Goal: Task Accomplishment & Management: Complete application form

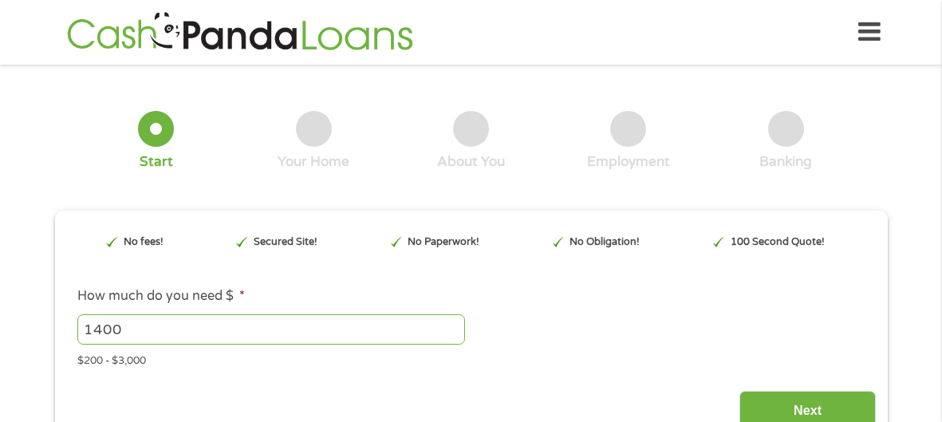
type input "CjwKCAjwkvbEBhApEiwAKUz6-zVMRNSiZ0qg7XUcdOMO1goumUkdNUGm4I1ODm5HRXekeauNaCjOUho…"
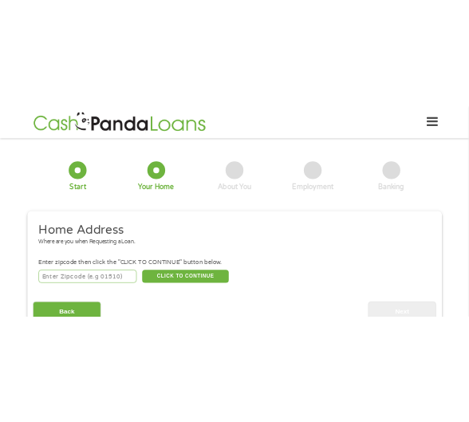
scroll to position [1, 0]
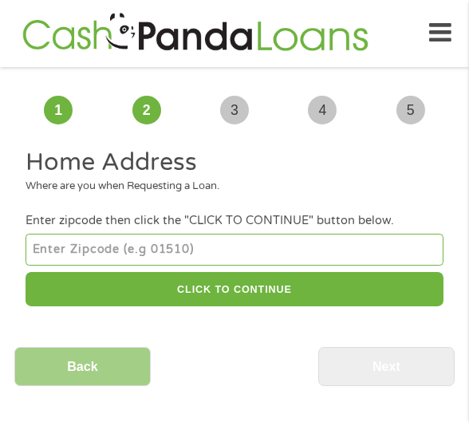
click at [72, 256] on input "number" at bounding box center [234, 250] width 417 height 32
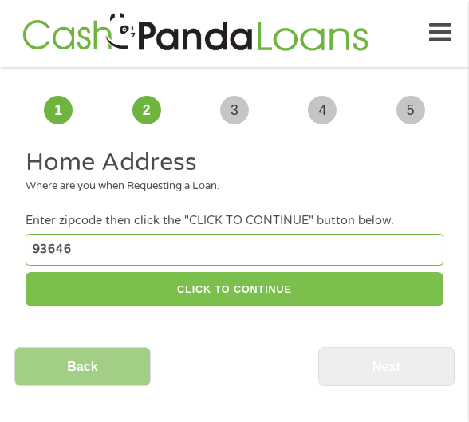
type input "93646"
click at [203, 300] on button "CLICK TO CONTINUE" at bounding box center [234, 289] width 417 height 34
type input "93646"
type input "[GEOGRAPHIC_DATA]"
select select "[US_STATE]"
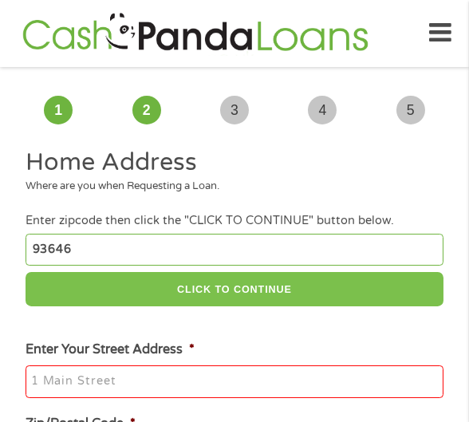
click at [26, 272] on button "CLICK TO CONTINUE" at bounding box center [234, 289] width 417 height 34
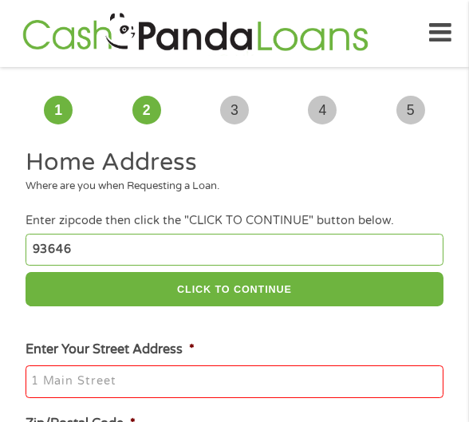
click at [77, 374] on input "Enter Your Street Address *" at bounding box center [234, 382] width 417 height 34
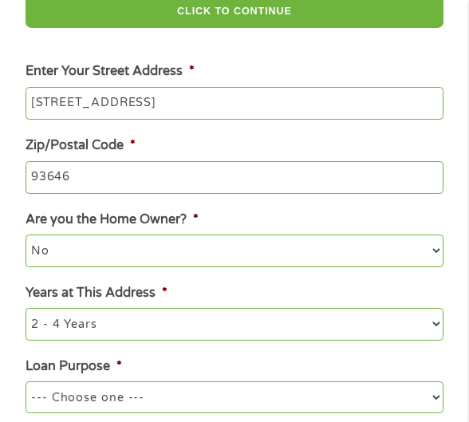
scroll to position [280, 0]
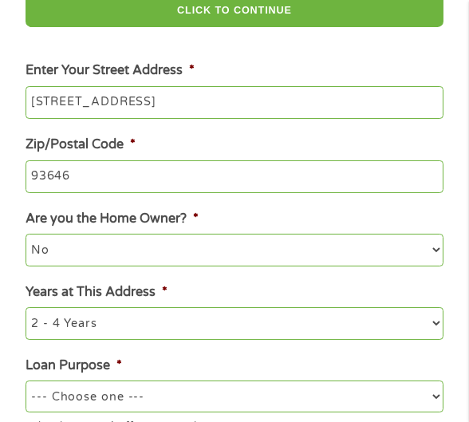
type input "[STREET_ADDRESS]"
click at [79, 318] on select "1 Year or less 1 - 2 Years 2 - 4 Years Over 4 Years" at bounding box center [234, 323] width 417 height 32
select select "60months"
click at [26, 308] on select "1 Year or less 1 - 2 Years 2 - 4 Years Over 4 Years" at bounding box center [234, 323] width 417 height 32
click at [85, 399] on select "--- Choose one --- Pay Bills Debt Consolidation Home Improvement Major Purchase…" at bounding box center [234, 397] width 417 height 32
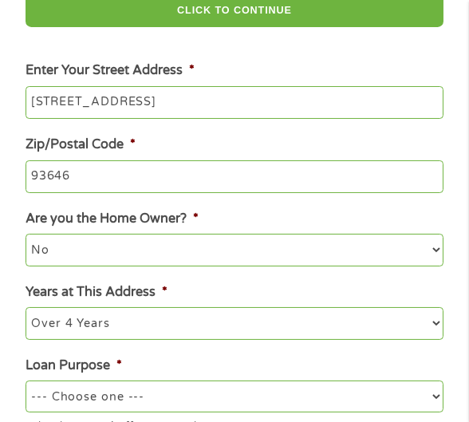
select select "shorttermcash"
click at [26, 381] on select "--- Choose one --- Pay Bills Debt Consolidation Home Improvement Major Purchase…" at bounding box center [234, 397] width 417 height 32
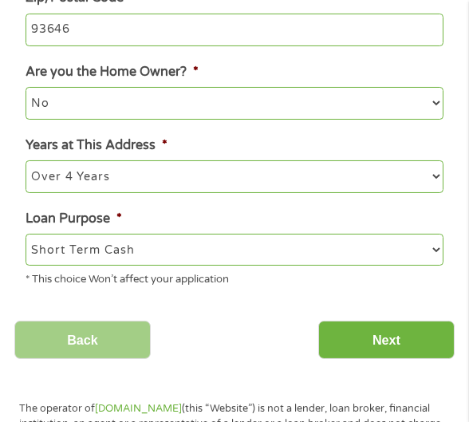
scroll to position [429, 0]
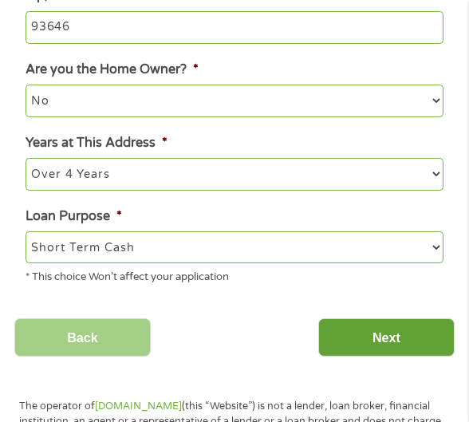
click at [337, 349] on input "Next" at bounding box center [386, 337] width 136 height 39
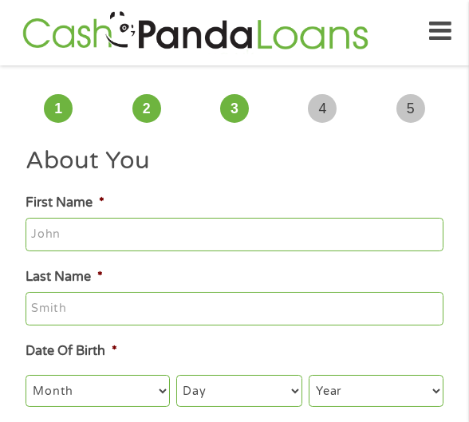
scroll to position [0, 0]
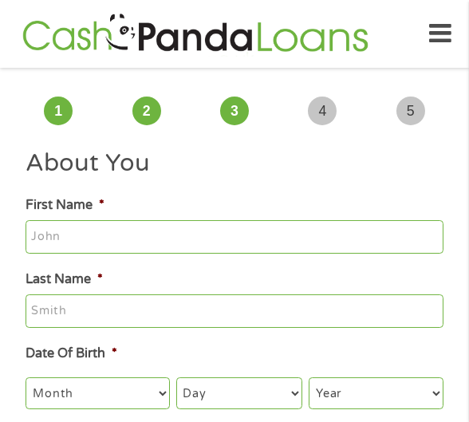
click at [82, 230] on input "First Name *" at bounding box center [234, 237] width 417 height 34
type input "anfrerw"
type input "[PERSON_NAME]"
click at [130, 396] on select "Month 1 2 3 4 5 6 7 8 9 10 11 12" at bounding box center [98, 393] width 144 height 32
select select "4"
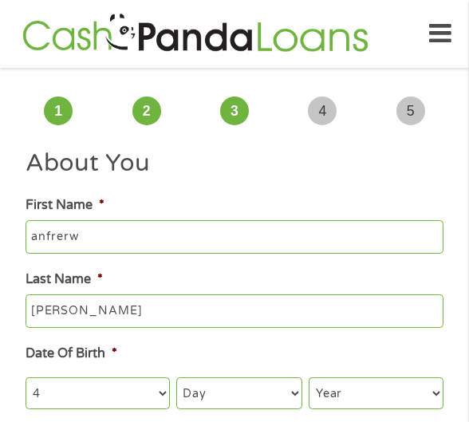
click at [26, 377] on select "Month 1 2 3 4 5 6 7 8 9 10 11 12" at bounding box center [98, 393] width 144 height 32
click at [223, 392] on select "Day 1 2 3 4 5 6 7 8 9 10 11 12 13 14 15 16 17 18 19 20 21 22 23 24 25 26 27 28 …" at bounding box center [239, 393] width 126 height 32
select select "17"
click at [176, 377] on select "Day 1 2 3 4 5 6 7 8 9 10 11 12 13 14 15 16 17 18 19 20 21 22 23 24 25 26 27 28 …" at bounding box center [239, 393] width 126 height 32
click at [330, 388] on select "Year [DATE] 2006 2005 2004 2003 2002 2001 2000 1999 1998 1997 1996 1995 1994 19…" at bounding box center [376, 393] width 134 height 32
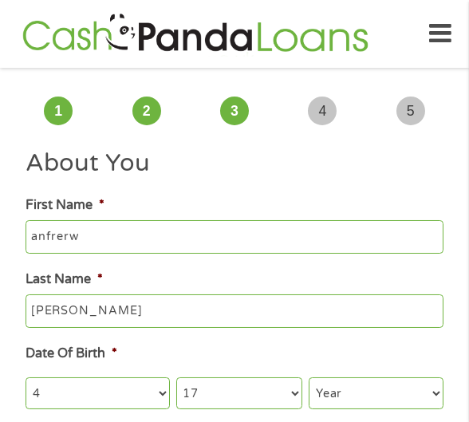
select select "1995"
click at [309, 377] on select "Year [DATE] 2006 2005 2004 2003 2002 2001 2000 1999 1998 1997 1996 1995 1994 19…" at bounding box center [376, 393] width 134 height 32
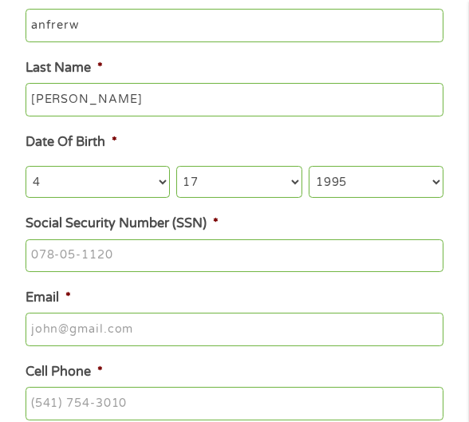
scroll to position [226, 0]
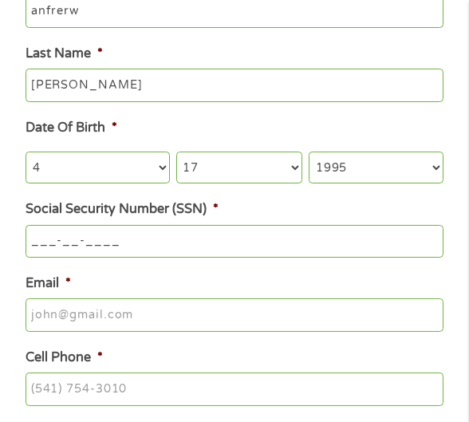
click at [61, 235] on input "___-__-____" at bounding box center [234, 242] width 417 height 34
type input "604-82-2026"
click at [115, 322] on input "Email *" at bounding box center [234, 315] width 417 height 34
type input "c"
type input "v"
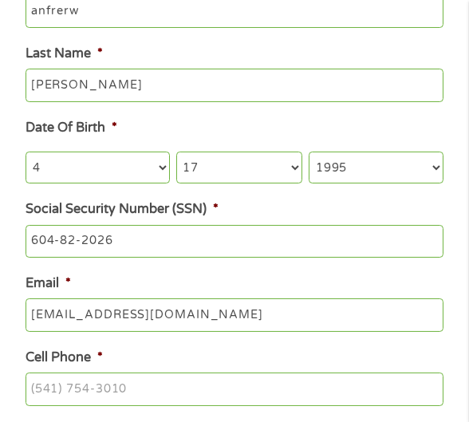
type input "[EMAIL_ADDRESS][DOMAIN_NAME]"
click at [40, 394] on input "(___) ___-____" at bounding box center [234, 390] width 417 height 34
type input "[PHONE_NUMBER]"
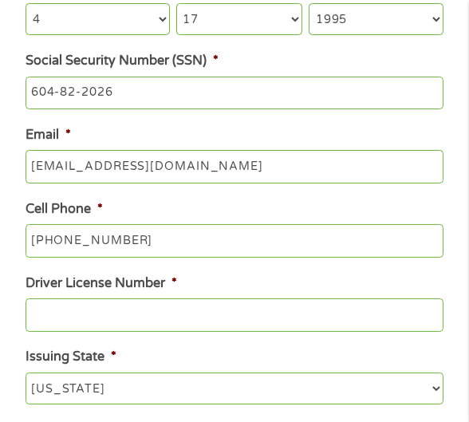
scroll to position [378, 0]
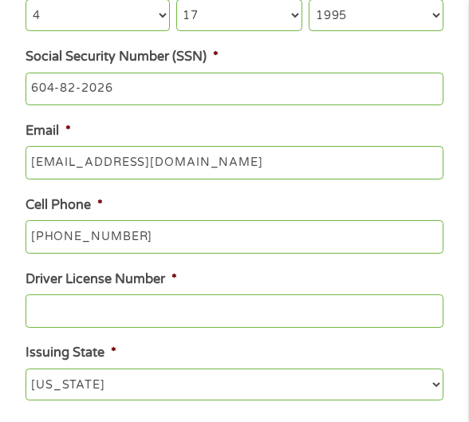
click at [88, 307] on input "Driver License Number *" at bounding box center [234, 311] width 417 height 34
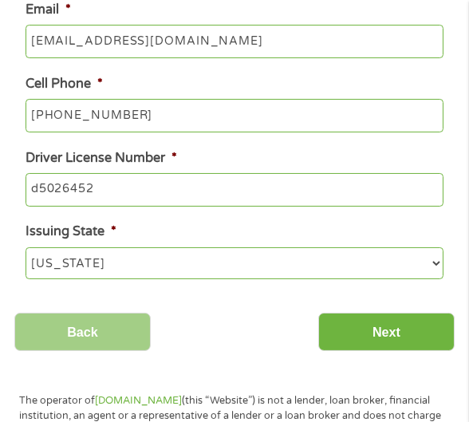
scroll to position [503, 0]
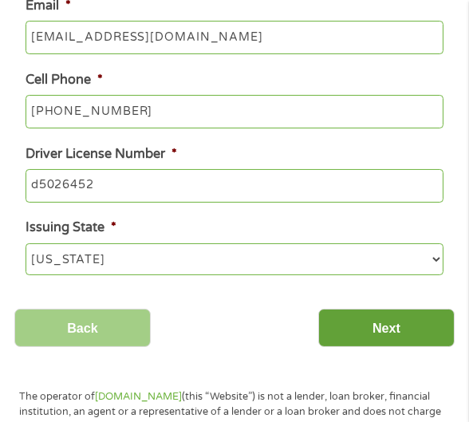
type input "d5026452"
click at [371, 345] on input "Next" at bounding box center [386, 328] width 136 height 39
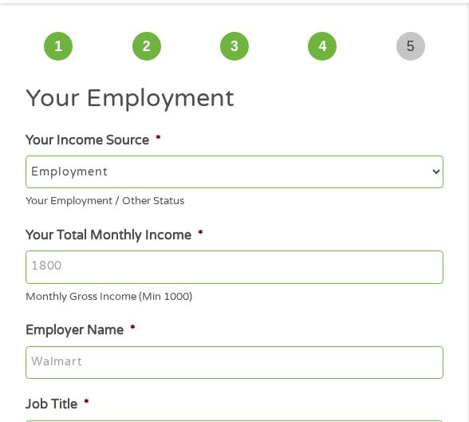
scroll to position [0, 0]
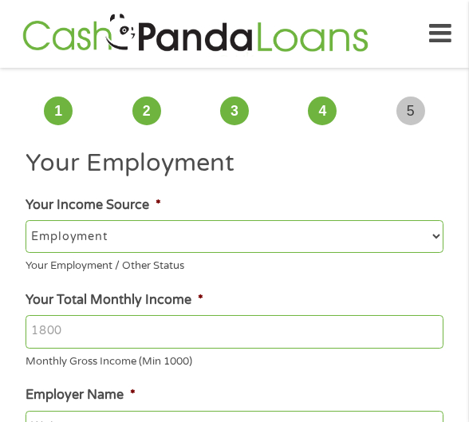
click at [108, 231] on select "--- Choose one --- Employment [DEMOGRAPHIC_DATA] Benefits" at bounding box center [234, 236] width 417 height 32
click at [26, 220] on select "--- Choose one --- Employment [DEMOGRAPHIC_DATA] Benefits" at bounding box center [234, 236] width 417 height 32
click at [75, 336] on input "Your Total Monthly Income *" at bounding box center [234, 332] width 417 height 34
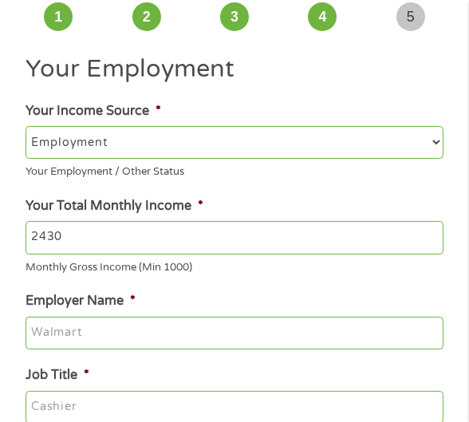
scroll to position [97, 0]
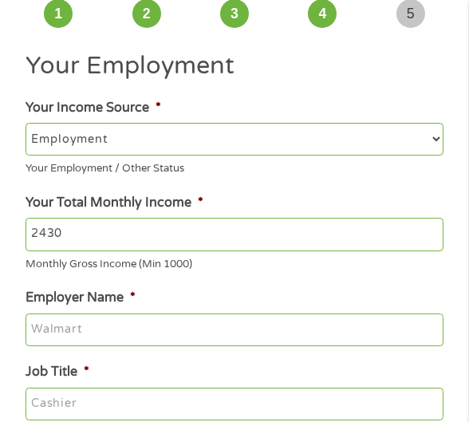
type input "2430"
click at [51, 326] on input "Employer Name *" at bounding box center [234, 331] width 417 height 34
click at [153, 316] on input "Employer Name *" at bounding box center [234, 331] width 417 height 34
paste input "D"
type input "Dinuba police"
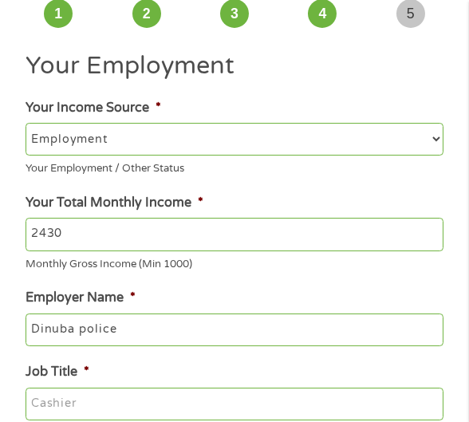
click at [36, 235] on input "2430" at bounding box center [234, 235] width 417 height 34
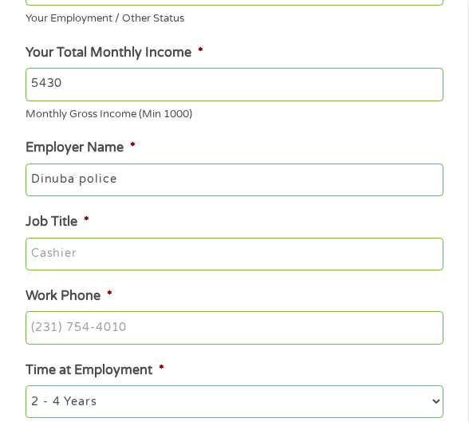
scroll to position [248, 0]
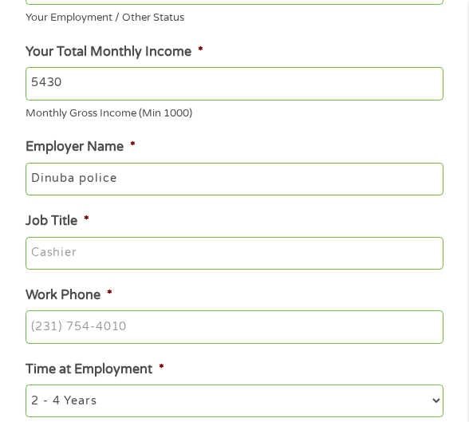
type input "5430"
click at [193, 259] on input "Job Title *" at bounding box center [234, 254] width 417 height 34
paste input "o"
click at [94, 259] on input "poli" at bounding box center [234, 254] width 417 height 34
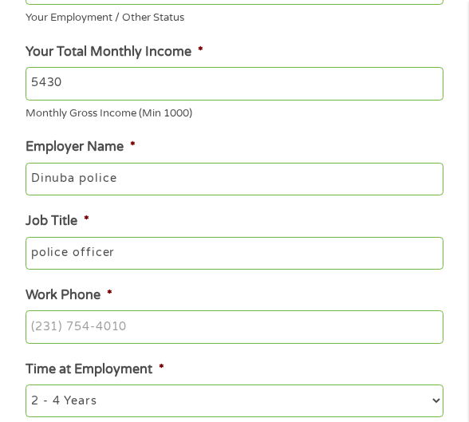
type input "police officer"
type input "(___) ___-____"
click at [41, 328] on input "(___) ___-____" at bounding box center [234, 327] width 417 height 34
type input "(___) ___-____"
click at [45, 327] on input "(___) ___-____" at bounding box center [234, 327] width 417 height 34
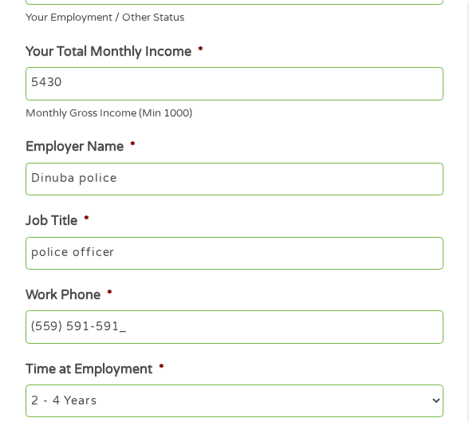
type input "[PHONE_NUMBER]"
click at [104, 404] on select "--- Choose one --- 1 Year or less 1 - 2 Years 2 - 4 Years Over 4 Years" at bounding box center [234, 401] width 417 height 32
select select "60months"
click at [26, 385] on select "--- Choose one --- 1 Year or less 1 - 2 Years 2 - 4 Years Over 4 Years" at bounding box center [234, 401] width 417 height 32
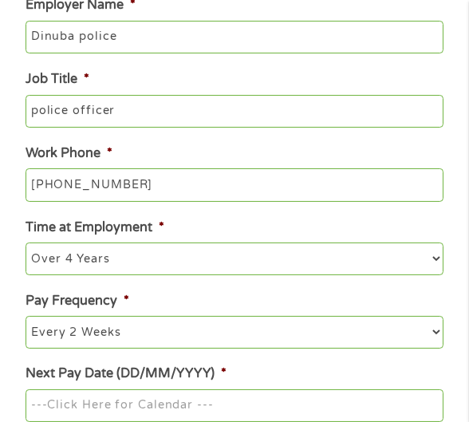
scroll to position [393, 0]
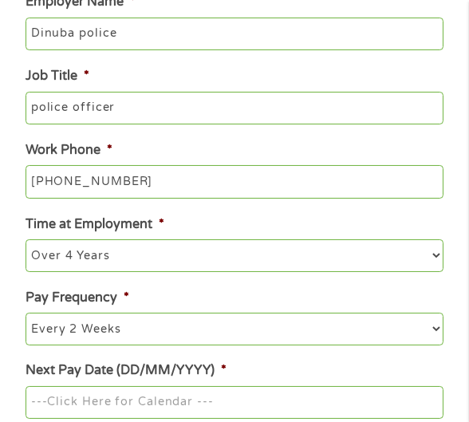
click at [61, 327] on select "--- Choose one --- Every 2 Weeks Every Week Monthly Semi-Monthly" at bounding box center [234, 329] width 417 height 32
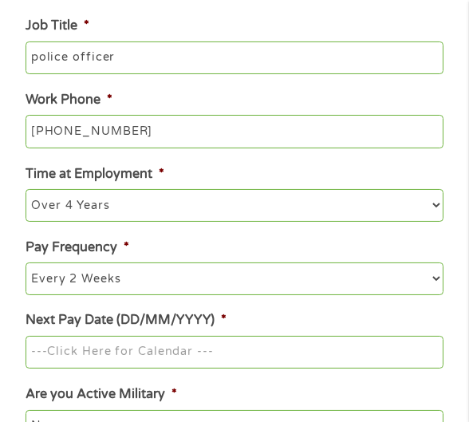
scroll to position [444, 0]
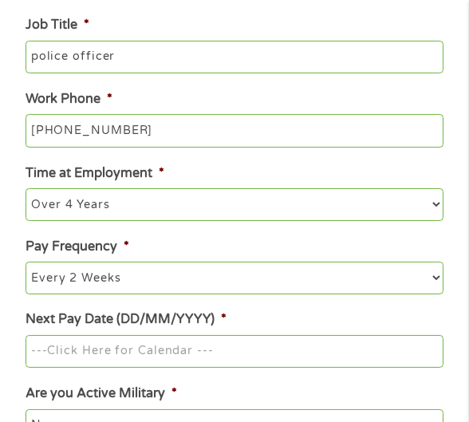
click at [189, 349] on input "Next Pay Date (DD/MM/YYYY) *" at bounding box center [234, 352] width 417 height 34
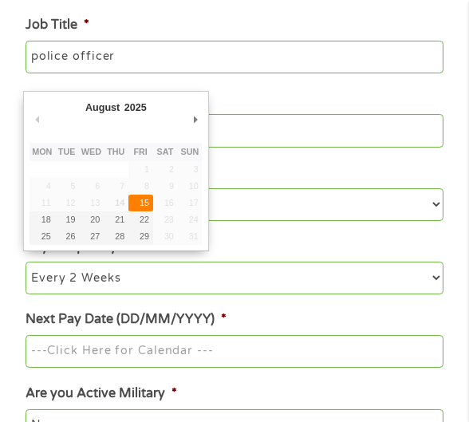
type input "[DATE]"
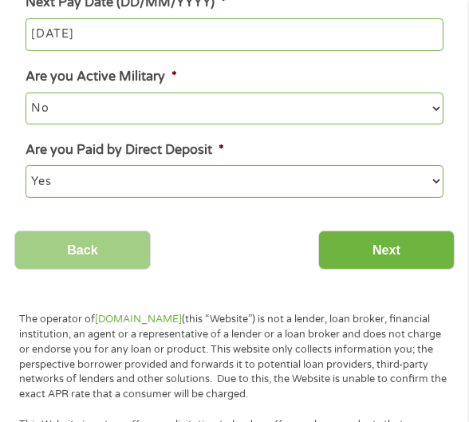
scroll to position [765, 0]
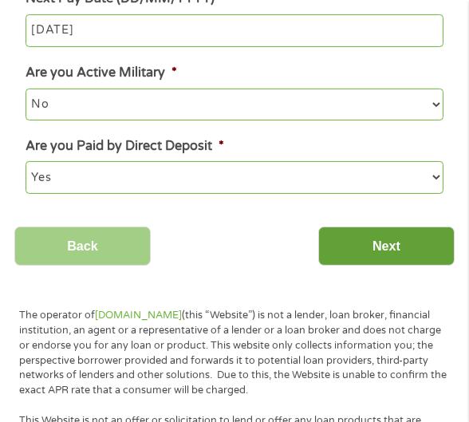
click at [385, 245] on input "Next" at bounding box center [386, 246] width 136 height 39
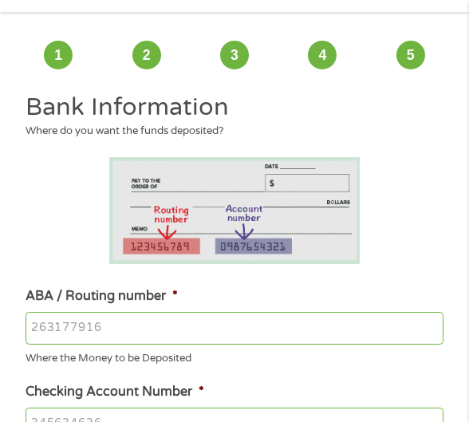
scroll to position [0, 0]
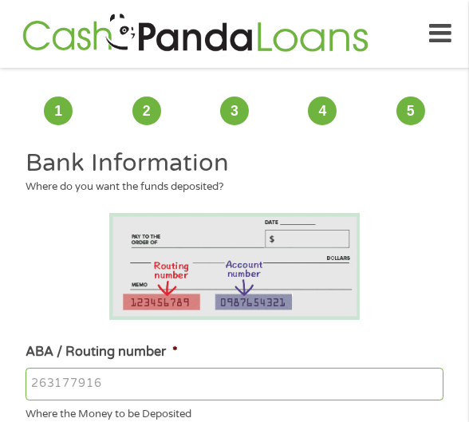
click at [115, 381] on input "ABA / Routing number *" at bounding box center [234, 385] width 417 height 34
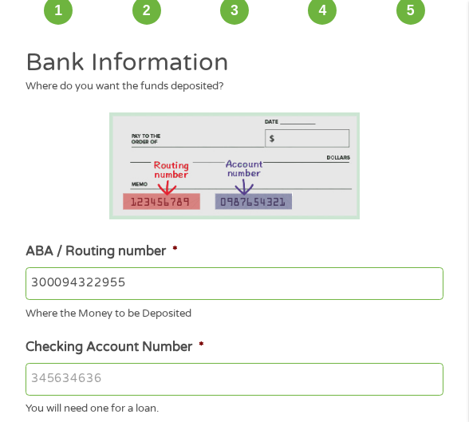
scroll to position [105, 0]
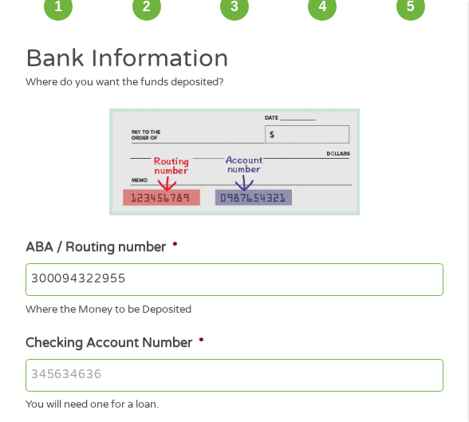
type input "300094322955"
click at [58, 369] on input "Checking Account Number *" at bounding box center [234, 376] width 417 height 34
type input "300094322955"
click at [48, 275] on input "300094322955" at bounding box center [234, 280] width 417 height 34
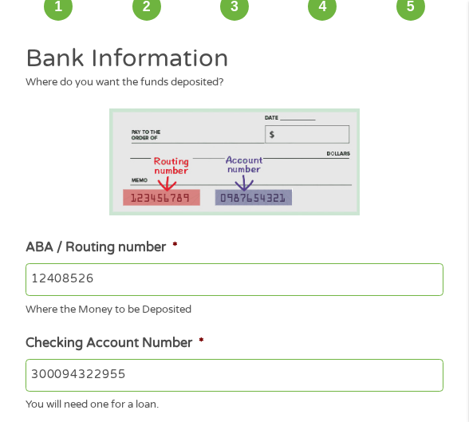
type input "124085260"
type input "[PERSON_NAME] [PERSON_NAME] BANK USA"
type input "124085260"
click at [235, 336] on li "Checking Account Number * [FINANCIAL_ID] You will need one for a loan." at bounding box center [234, 374] width 440 height 80
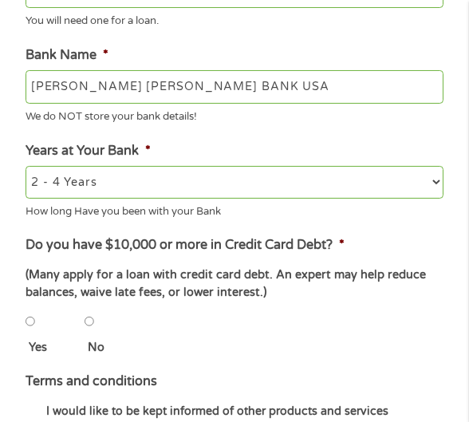
scroll to position [489, 0]
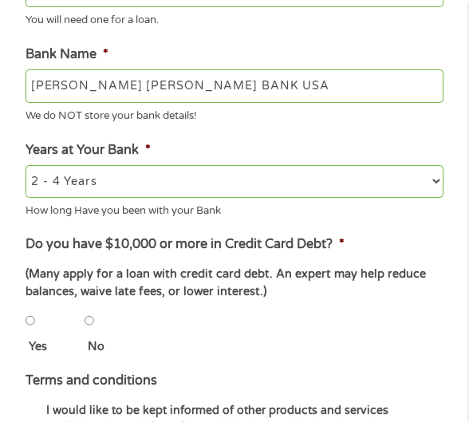
click at [87, 322] on input "No" at bounding box center [90, 321] width 10 height 32
radio input "true"
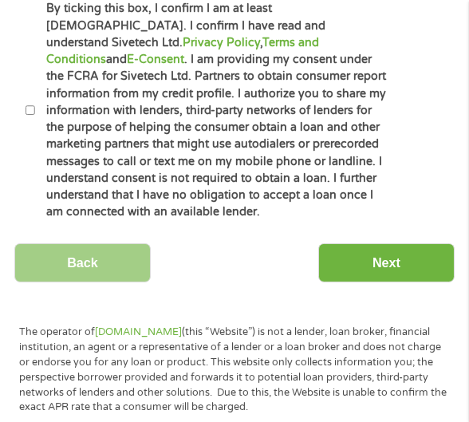
scroll to position [971, 0]
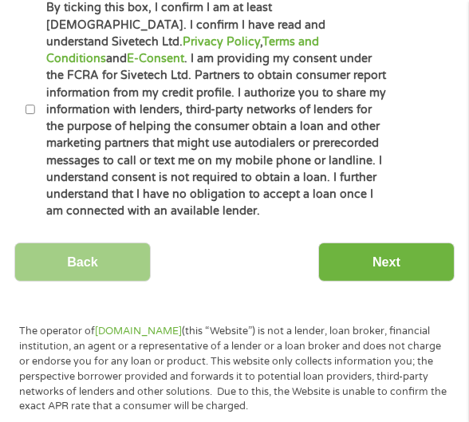
click at [31, 103] on input "By ticking this box, I confirm I am at least [DEMOGRAPHIC_DATA]. I confirm I ha…" at bounding box center [31, 109] width 10 height 32
checkbox input "true"
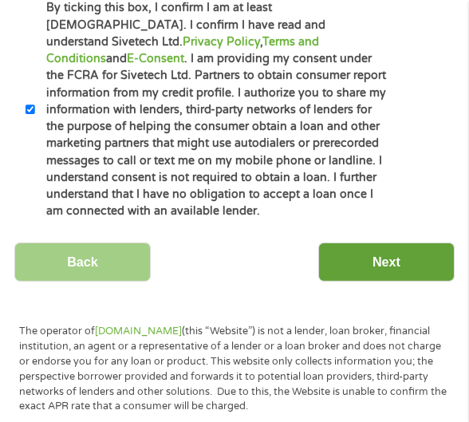
click at [335, 255] on input "Next" at bounding box center [386, 262] width 136 height 39
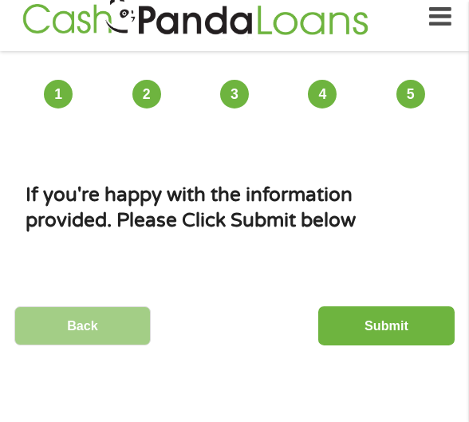
scroll to position [0, 0]
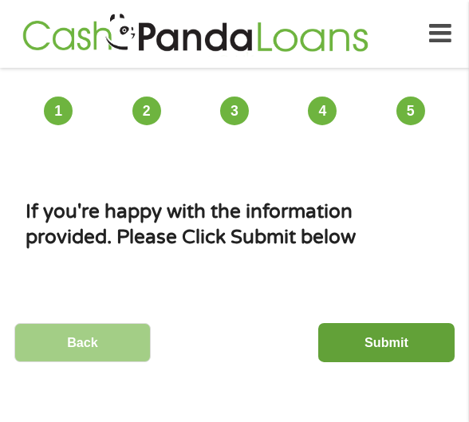
click at [379, 353] on input "Submit" at bounding box center [386, 342] width 136 height 39
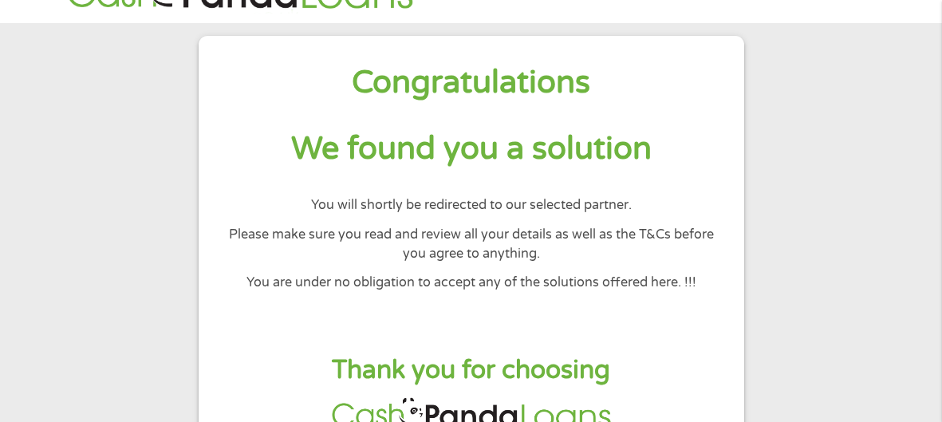
scroll to position [84, 0]
